Goal: Task Accomplishment & Management: Use online tool/utility

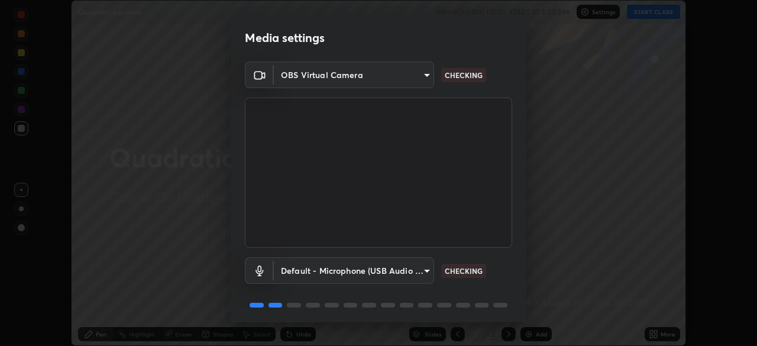
scroll to position [42, 0]
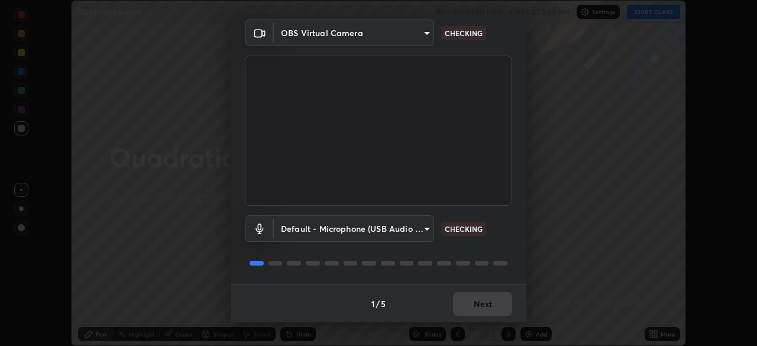
click at [466, 229] on p "CHECKING" at bounding box center [464, 229] width 38 height 11
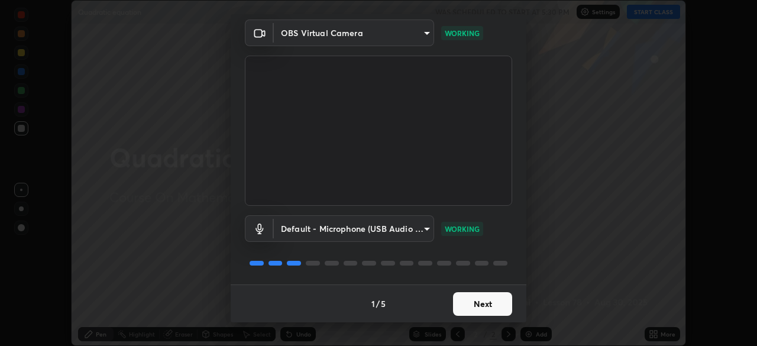
click at [466, 304] on button "Next" at bounding box center [482, 304] width 59 height 24
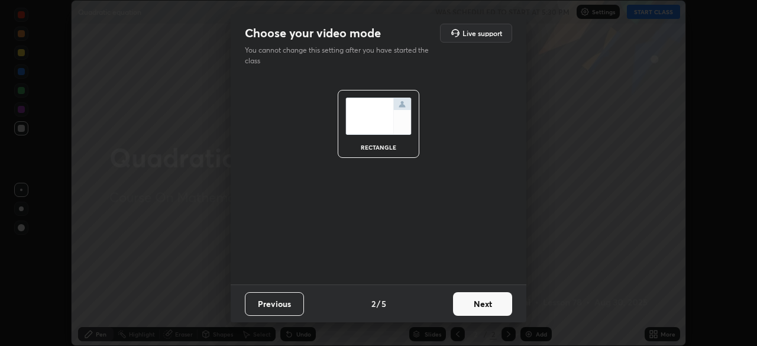
click at [466, 304] on button "Next" at bounding box center [482, 304] width 59 height 24
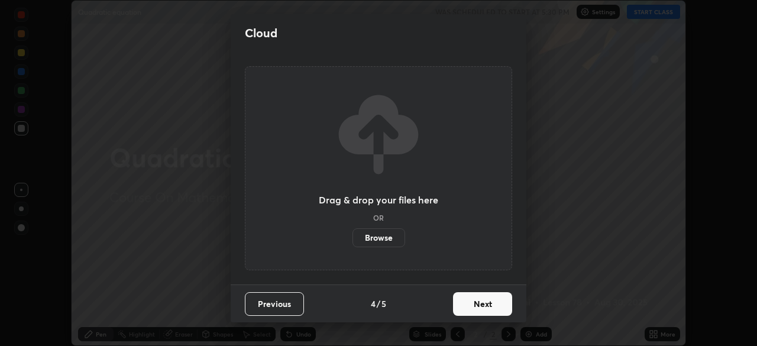
click at [467, 306] on button "Next" at bounding box center [482, 304] width 59 height 24
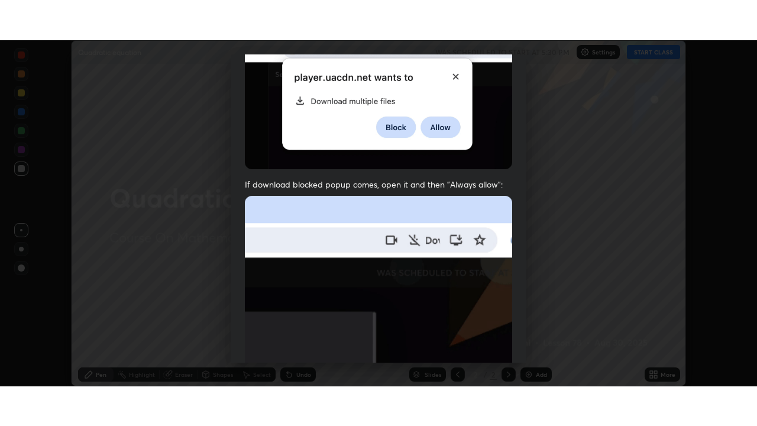
scroll to position [283, 0]
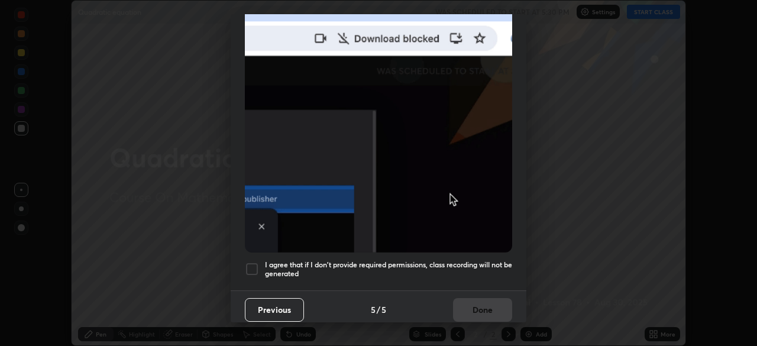
click at [251, 263] on div at bounding box center [252, 269] width 14 height 14
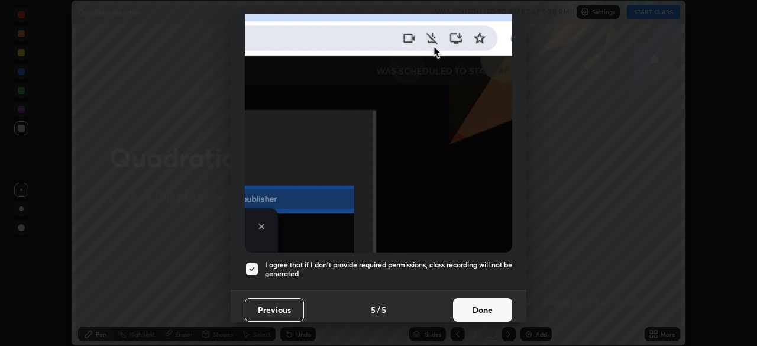
click at [467, 304] on button "Done" at bounding box center [482, 310] width 59 height 24
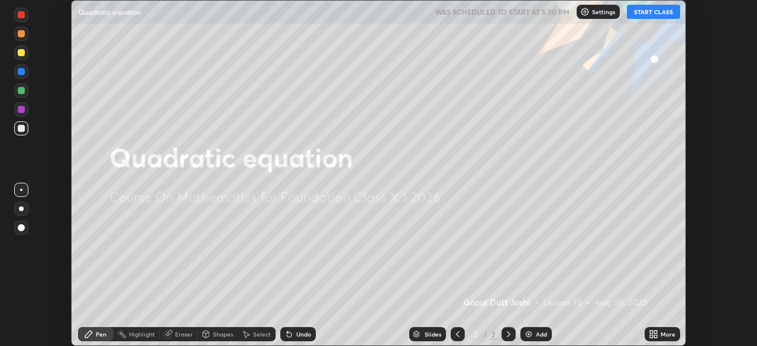
click at [647, 12] on button "START CLASS" at bounding box center [653, 12] width 53 height 14
click at [532, 334] on img at bounding box center [528, 333] width 9 height 9
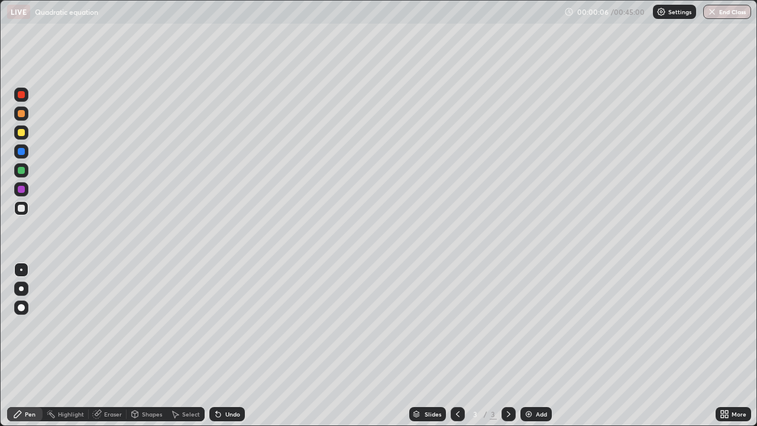
scroll to position [426, 757]
click at [529, 345] on img at bounding box center [528, 413] width 9 height 9
click at [528, 345] on img at bounding box center [528, 413] width 9 height 9
click at [527, 345] on img at bounding box center [528, 413] width 9 height 9
click at [532, 345] on img at bounding box center [528, 413] width 9 height 9
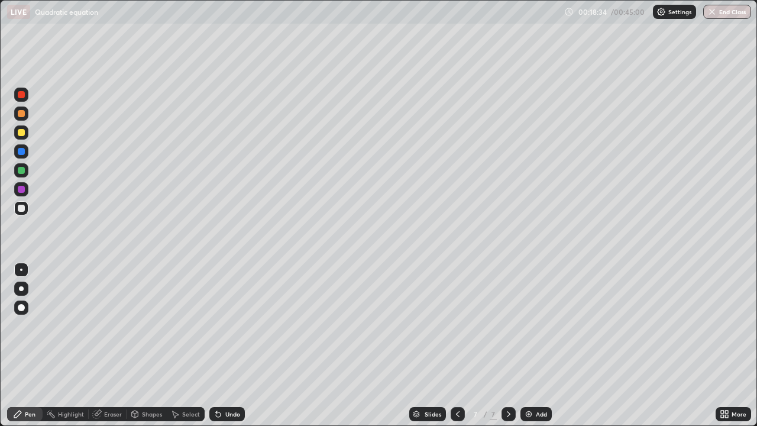
click at [530, 345] on img at bounding box center [528, 413] width 9 height 9
click at [106, 345] on div "Eraser" at bounding box center [113, 414] width 18 height 6
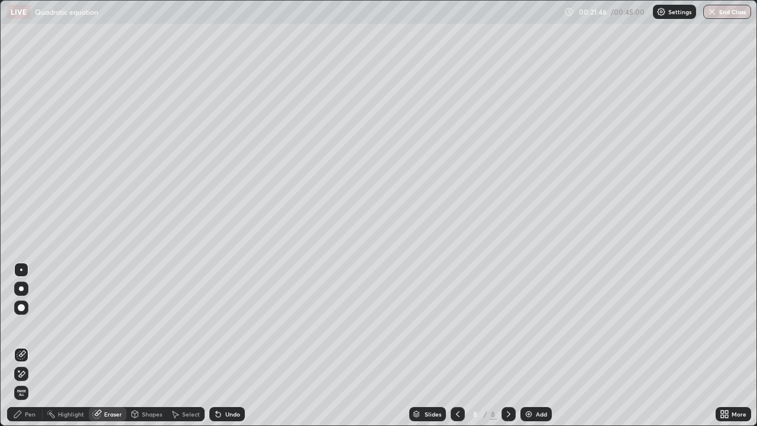
click at [20, 307] on div at bounding box center [21, 307] width 7 height 7
click at [34, 345] on div "Pen" at bounding box center [30, 414] width 11 height 6
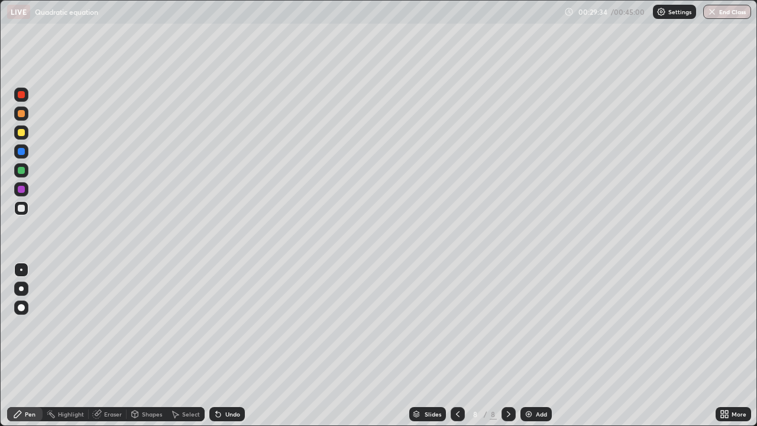
click at [113, 345] on div "Eraser" at bounding box center [108, 414] width 38 height 14
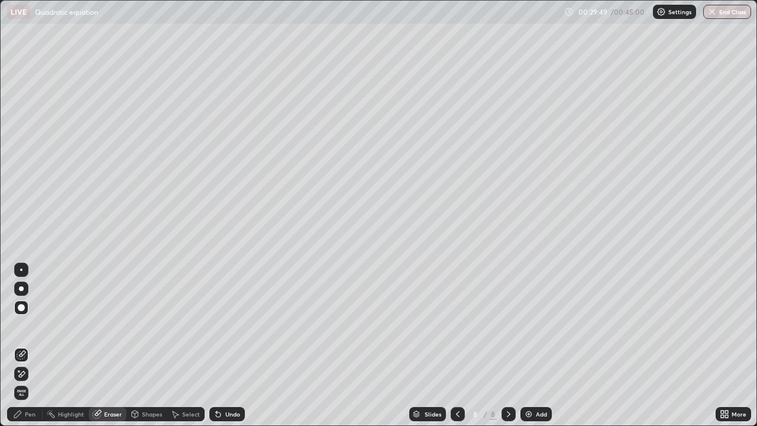
click at [31, 345] on div "Pen" at bounding box center [30, 414] width 11 height 6
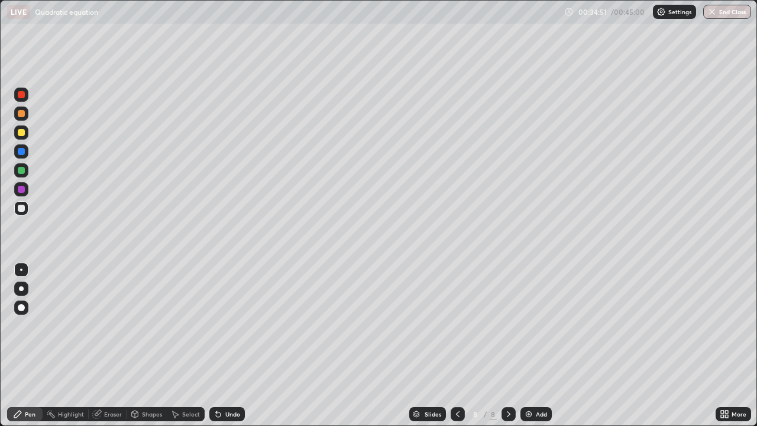
click at [529, 345] on img at bounding box center [528, 413] width 9 height 9
click at [722, 11] on button "End Class" at bounding box center [727, 12] width 47 height 14
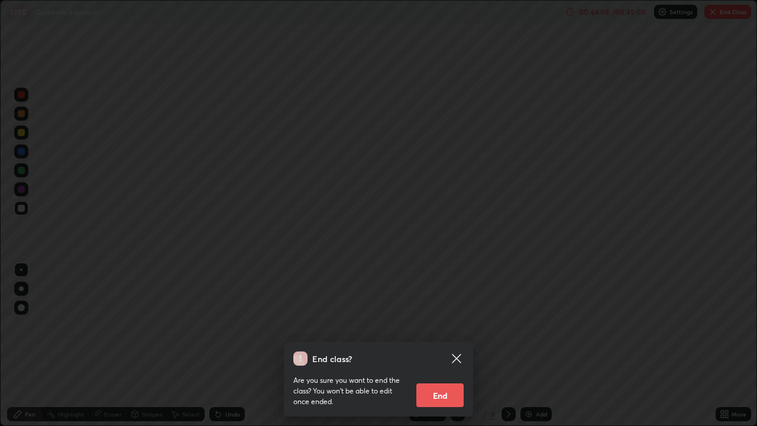
click at [442, 345] on button "End" at bounding box center [439, 395] width 47 height 24
